Goal: Information Seeking & Learning: Compare options

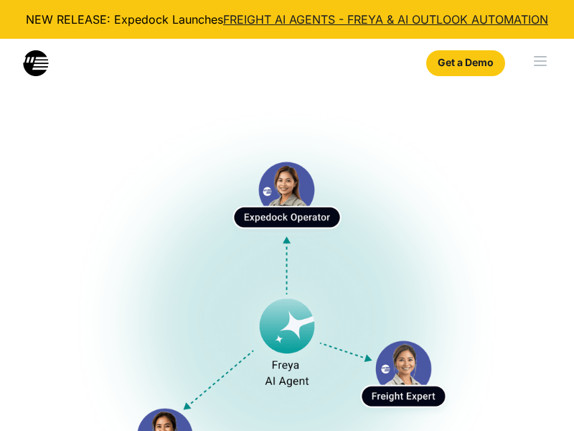
select select
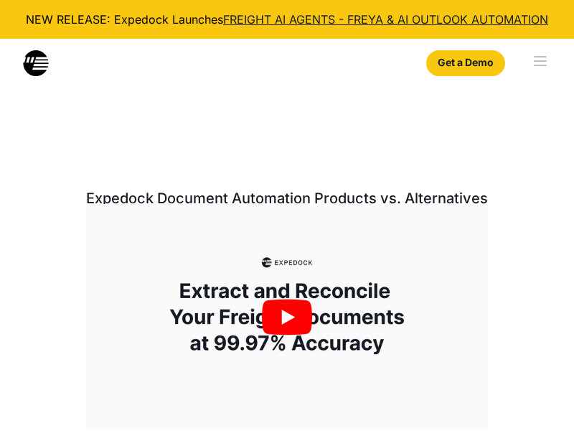
select select
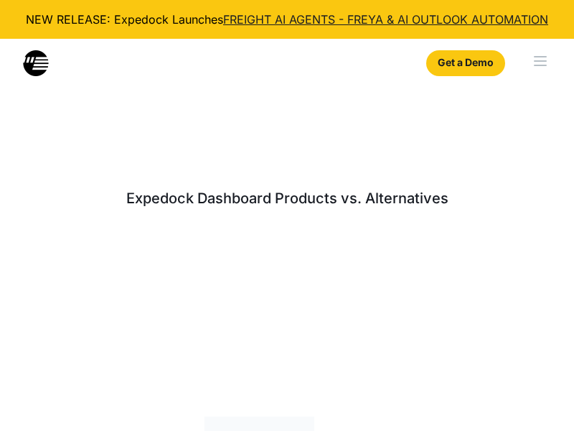
select select
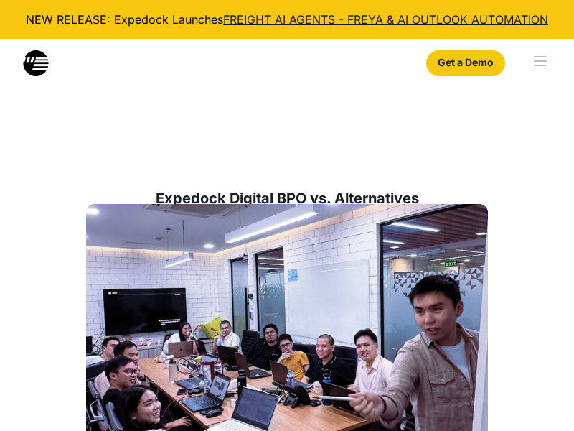
select select
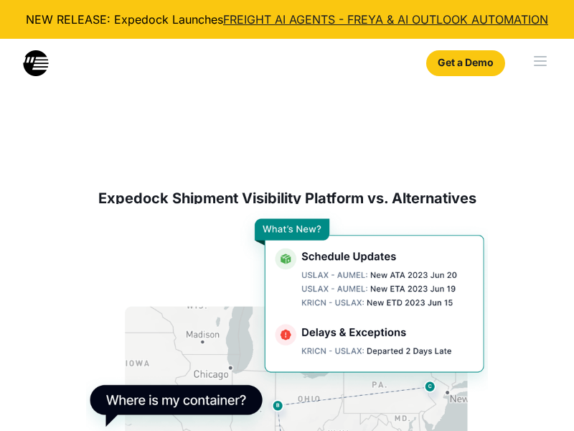
select select
